Goal: Use online tool/utility

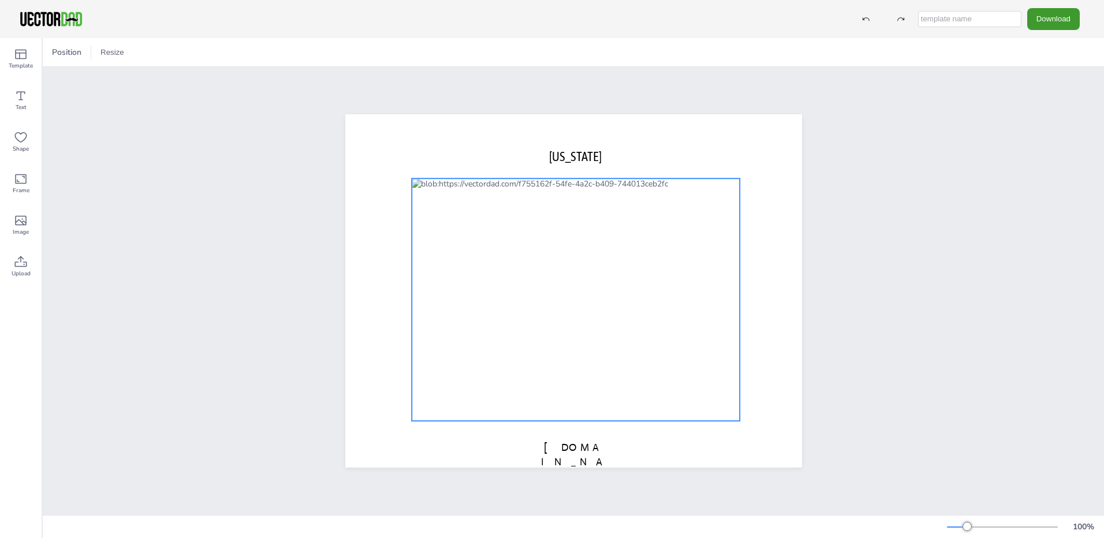
click at [639, 337] on div at bounding box center [576, 299] width 328 height 243
click at [654, 352] on div at bounding box center [576, 299] width 328 height 243
click at [649, 345] on div at bounding box center [576, 299] width 328 height 243
click at [543, 230] on div at bounding box center [576, 299] width 328 height 243
click at [593, 228] on div at bounding box center [576, 299] width 328 height 243
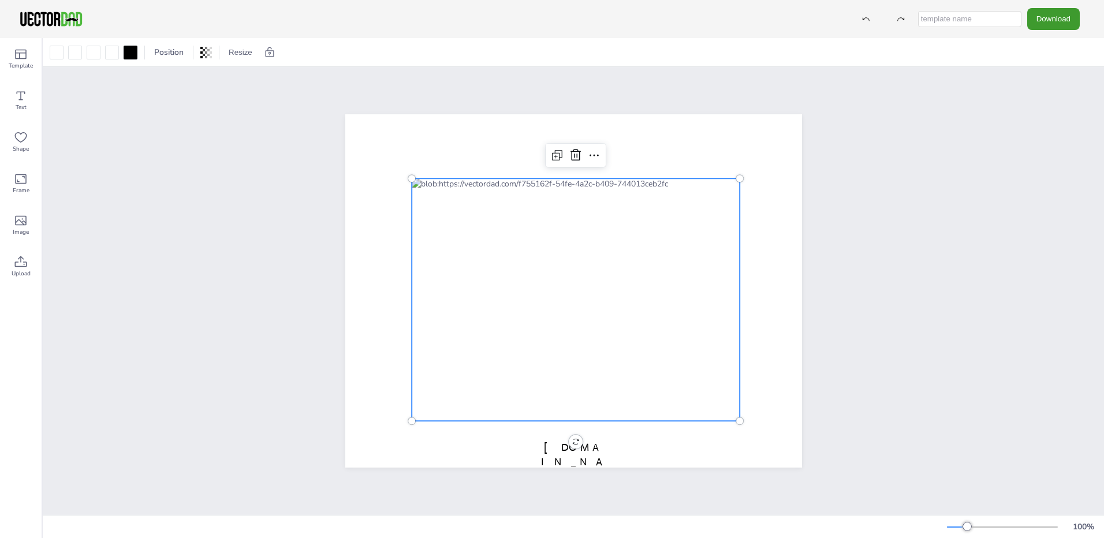
click at [639, 230] on div at bounding box center [576, 299] width 328 height 243
click at [23, 68] on span "Template" at bounding box center [21, 65] width 24 height 9
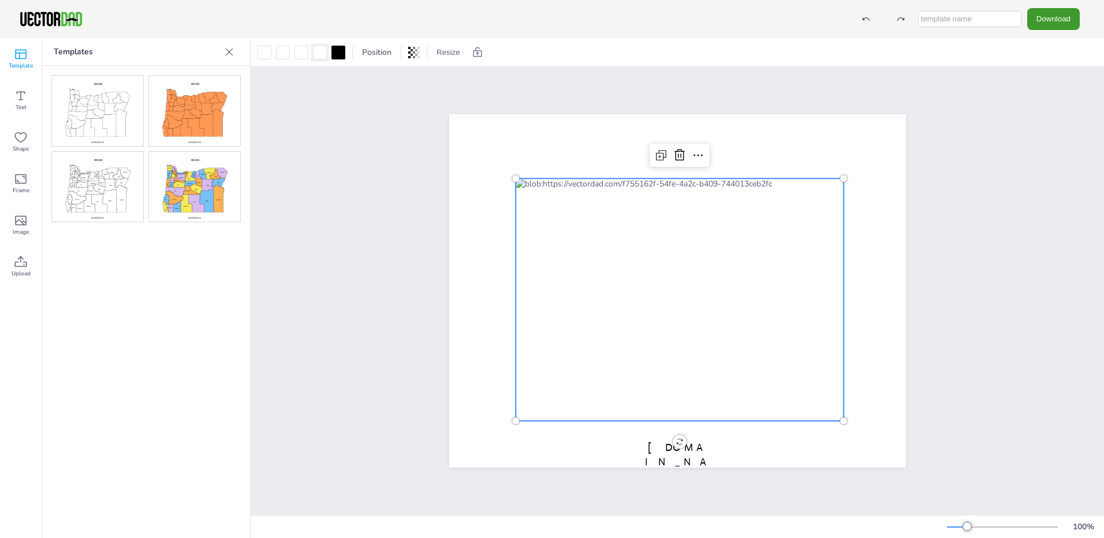
click at [317, 53] on div at bounding box center [320, 53] width 14 height 14
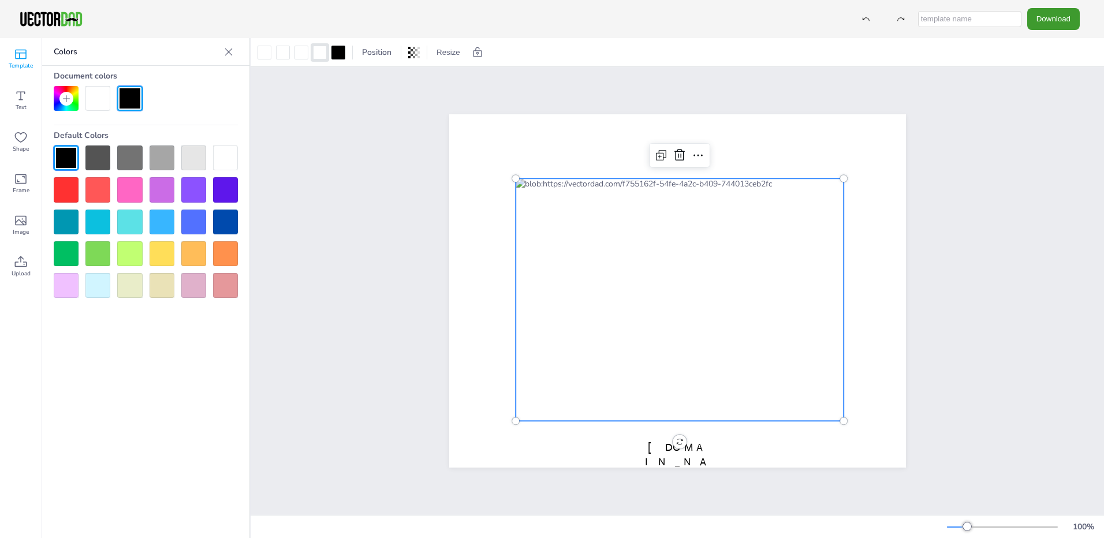
click at [121, 157] on div at bounding box center [129, 158] width 25 height 25
click at [262, 56] on div at bounding box center [265, 53] width 14 height 14
click at [126, 197] on div at bounding box center [129, 189] width 25 height 25
